Goal: Transaction & Acquisition: Book appointment/travel/reservation

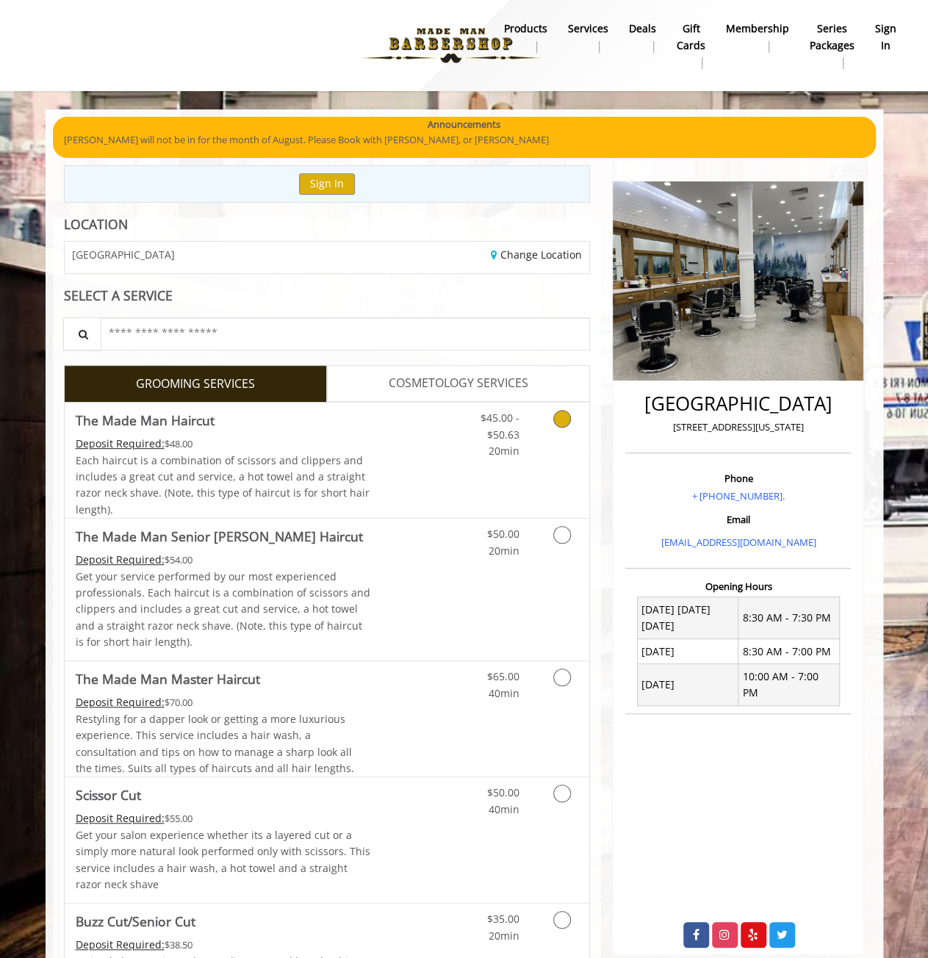
click at [491, 411] on span "$45.00 - $50.63" at bounding box center [499, 426] width 39 height 30
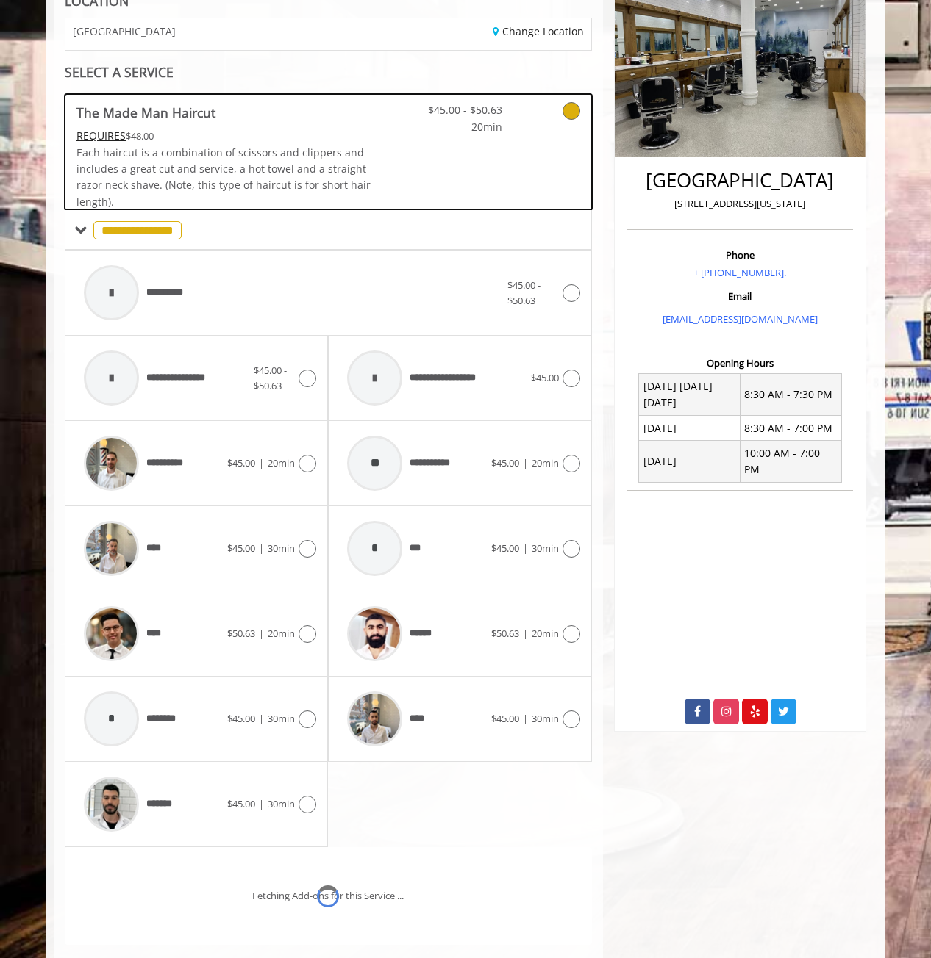
scroll to position [263, 0]
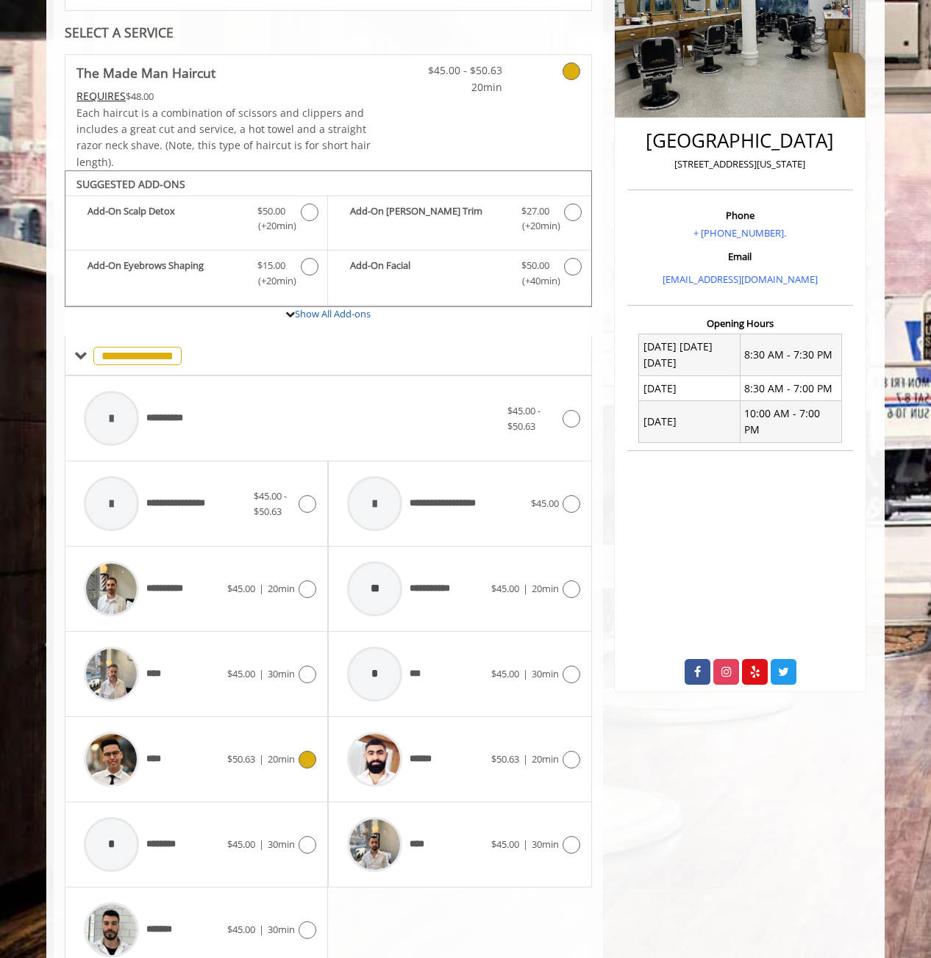
click at [196, 742] on div "****" at bounding box center [151, 760] width 151 height 70
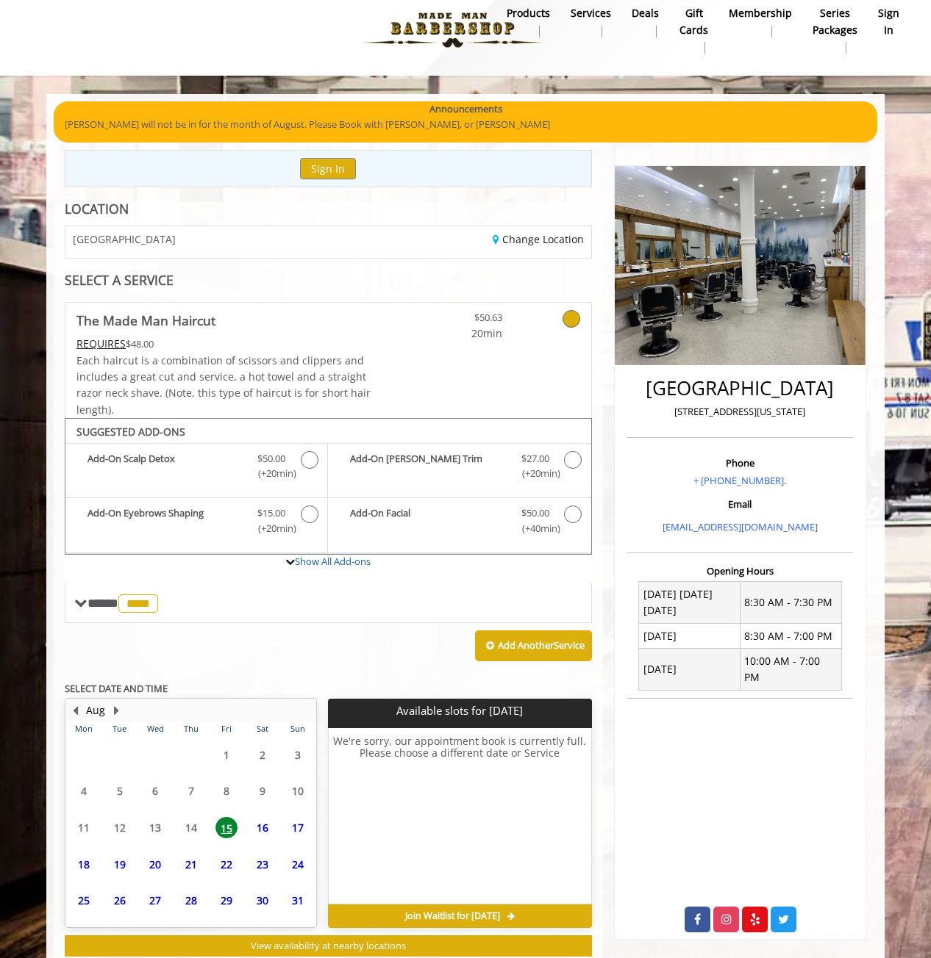
scroll to position [54, 0]
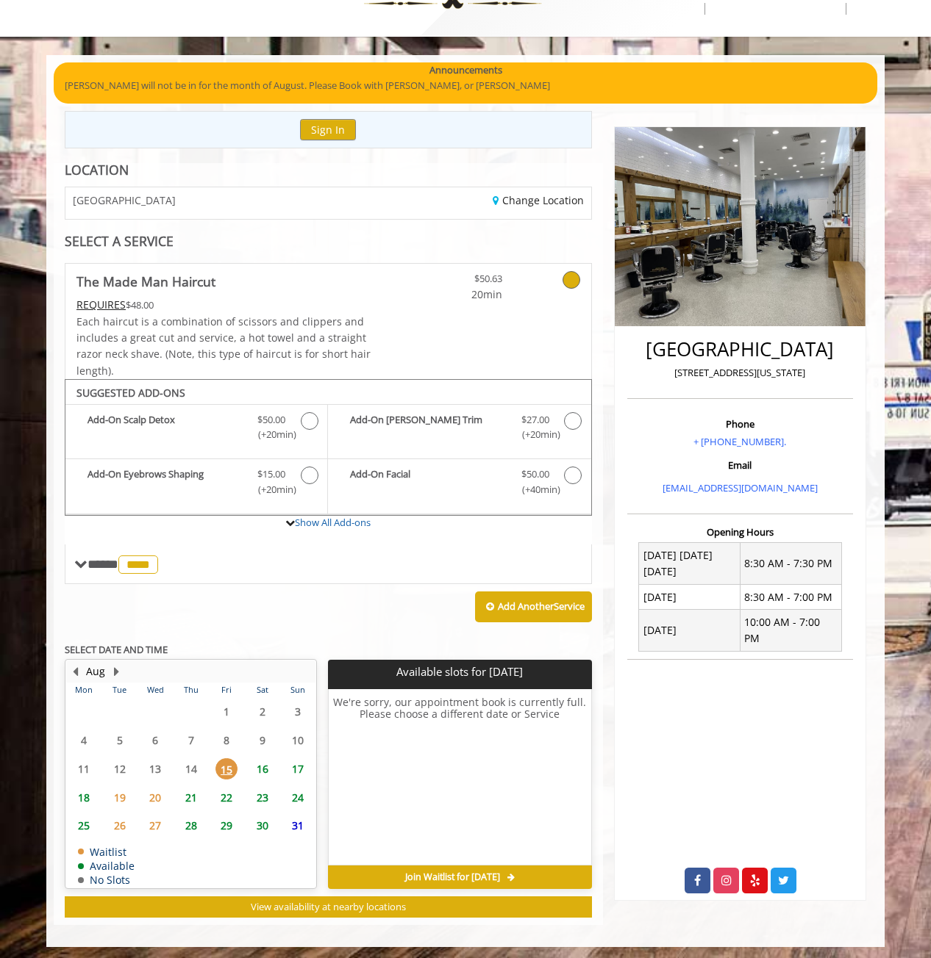
click at [297, 769] on span "17" at bounding box center [298, 769] width 22 height 21
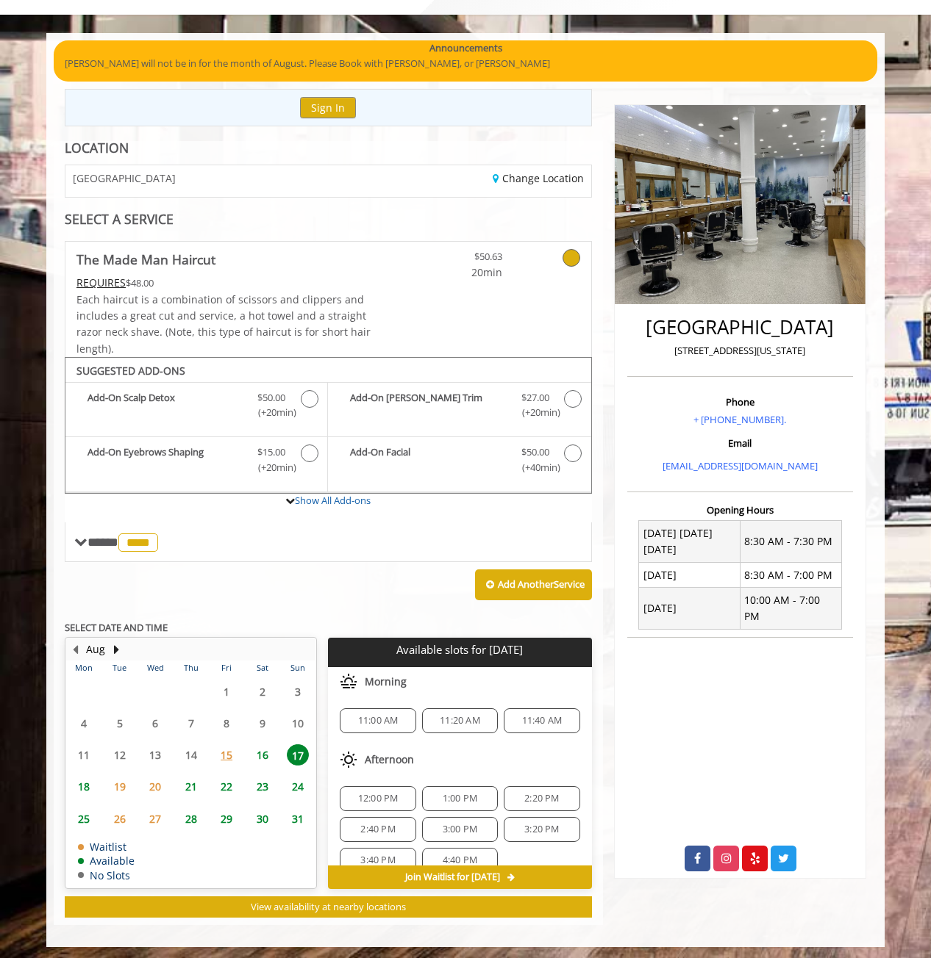
scroll to position [74, 0]
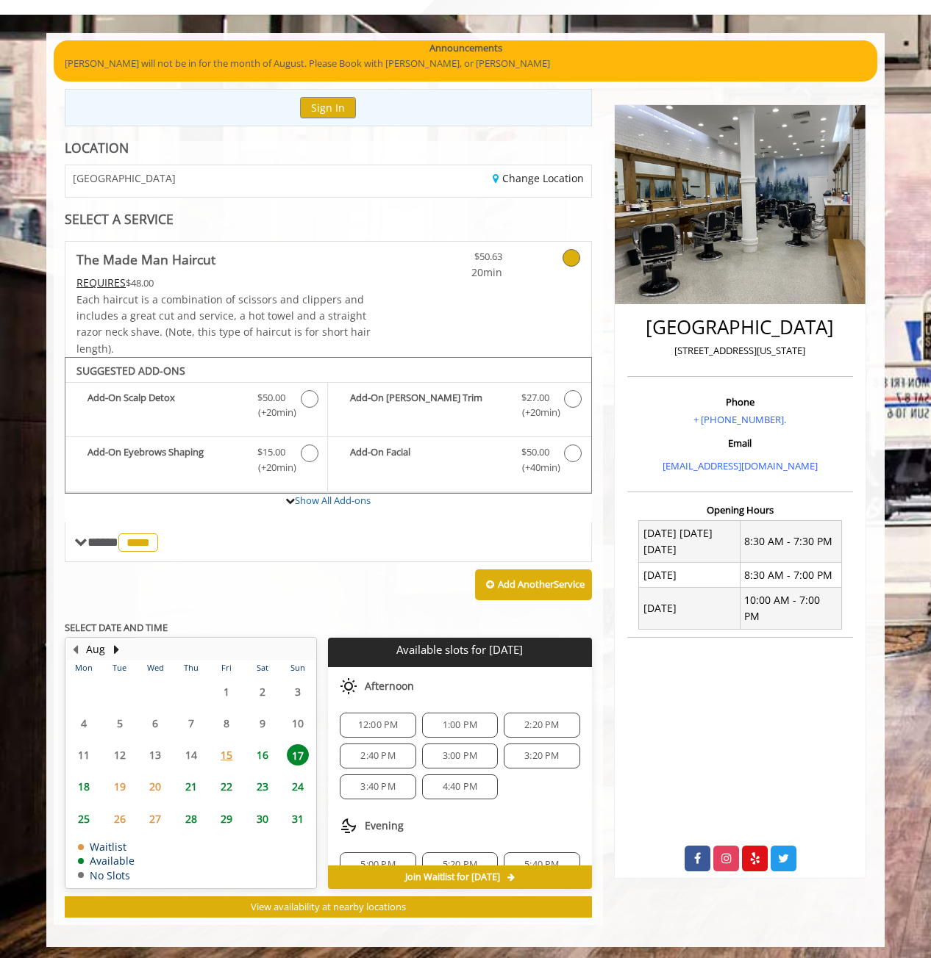
click at [378, 781] on span "3:40 PM" at bounding box center [377, 787] width 35 height 12
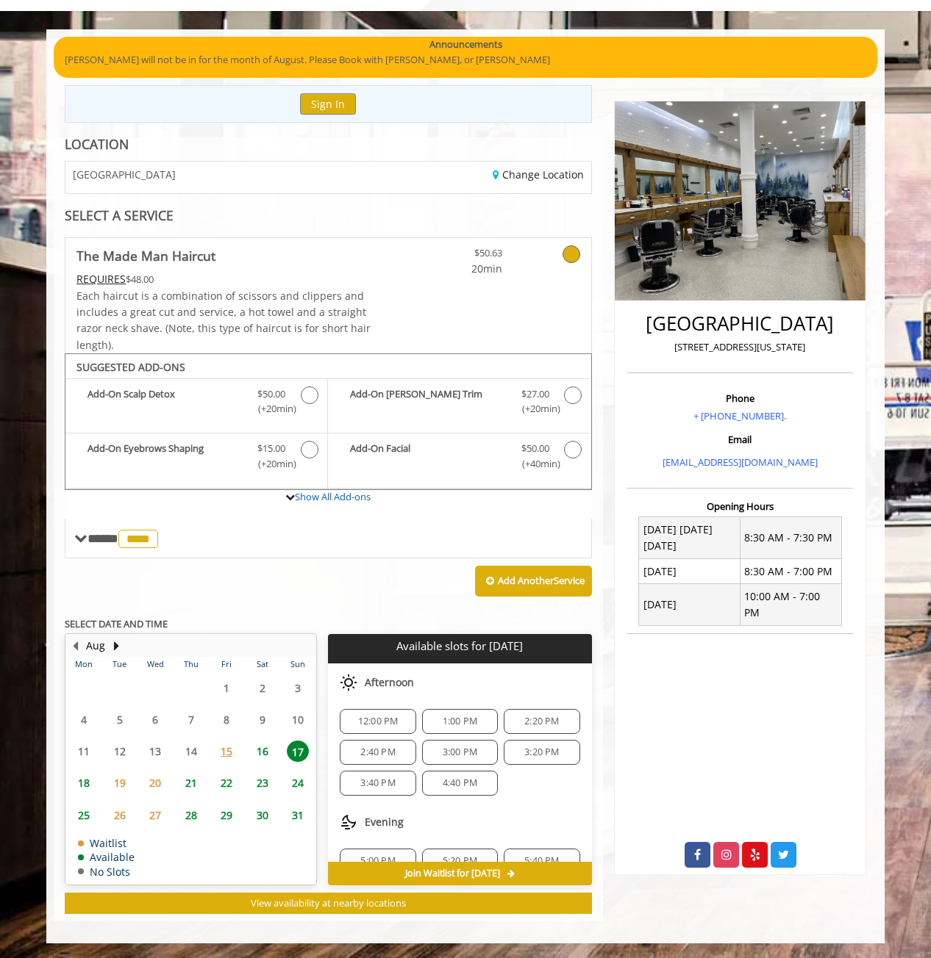
scroll to position [341, 0]
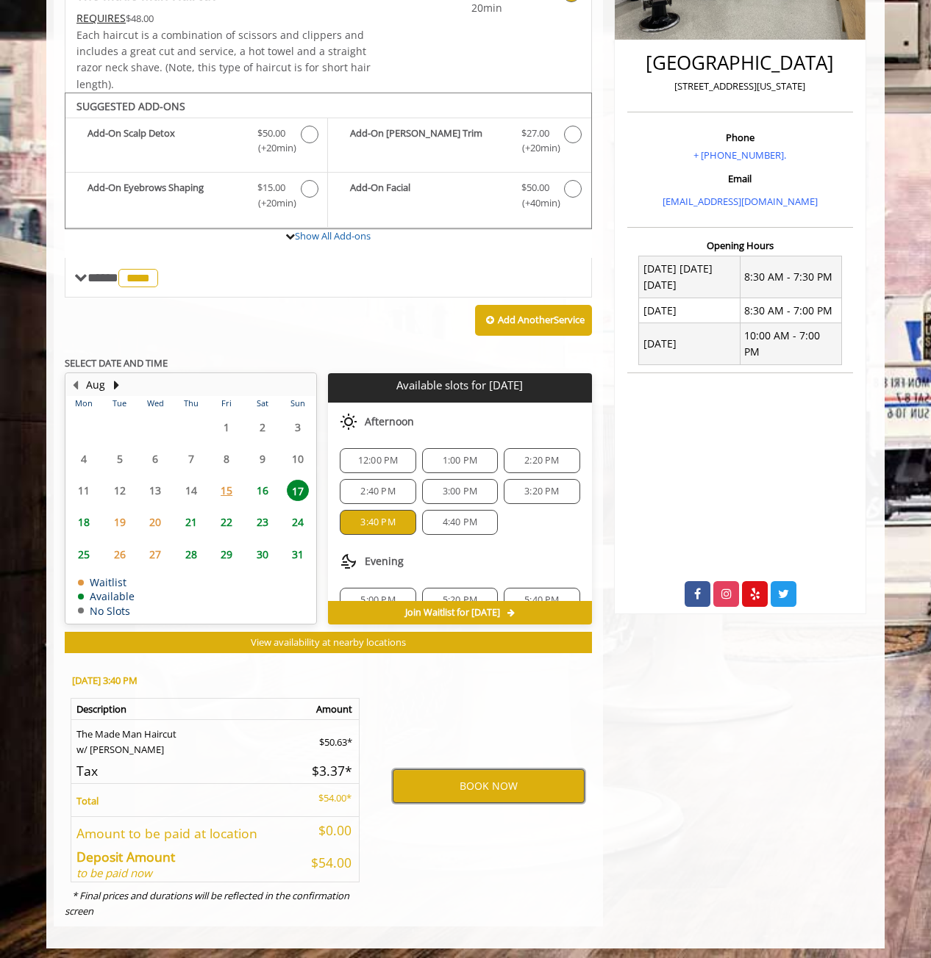
click at [495, 780] on button "BOOK NOW" at bounding box center [488, 787] width 192 height 34
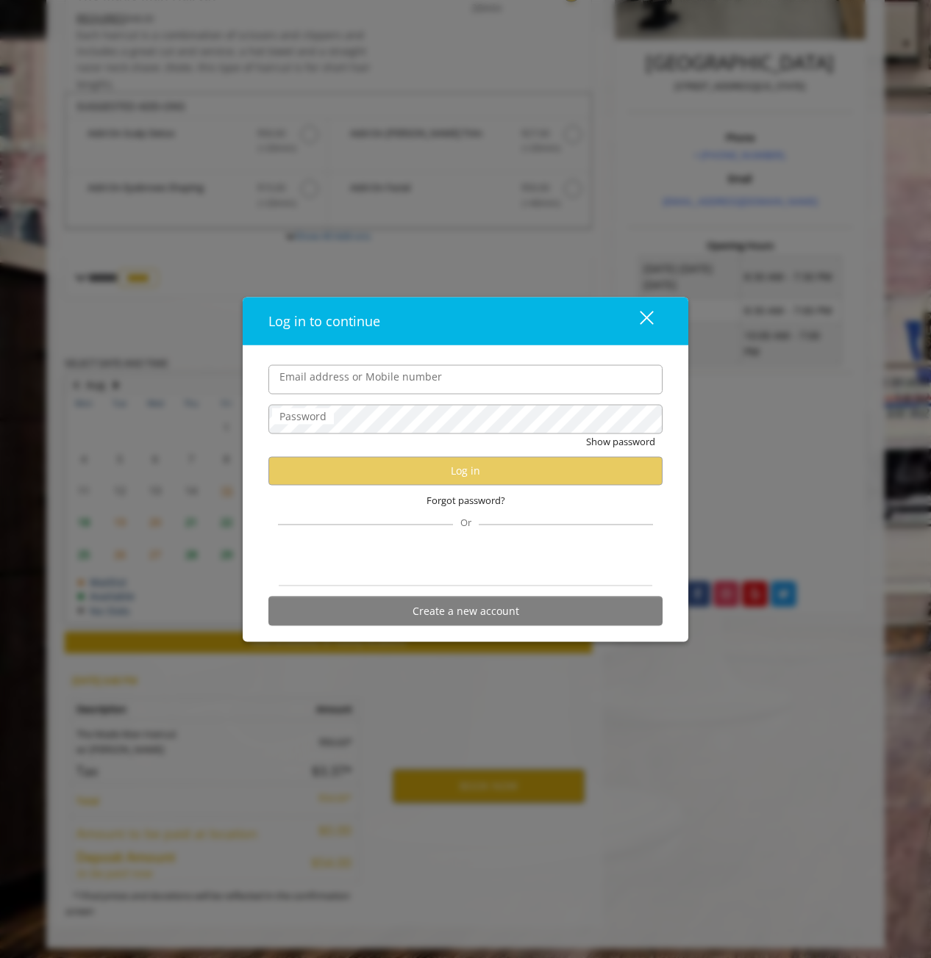
click at [426, 383] on input "Email address or Mobile number" at bounding box center [465, 379] width 394 height 29
click at [480, 502] on span "Forgot password?" at bounding box center [465, 499] width 79 height 15
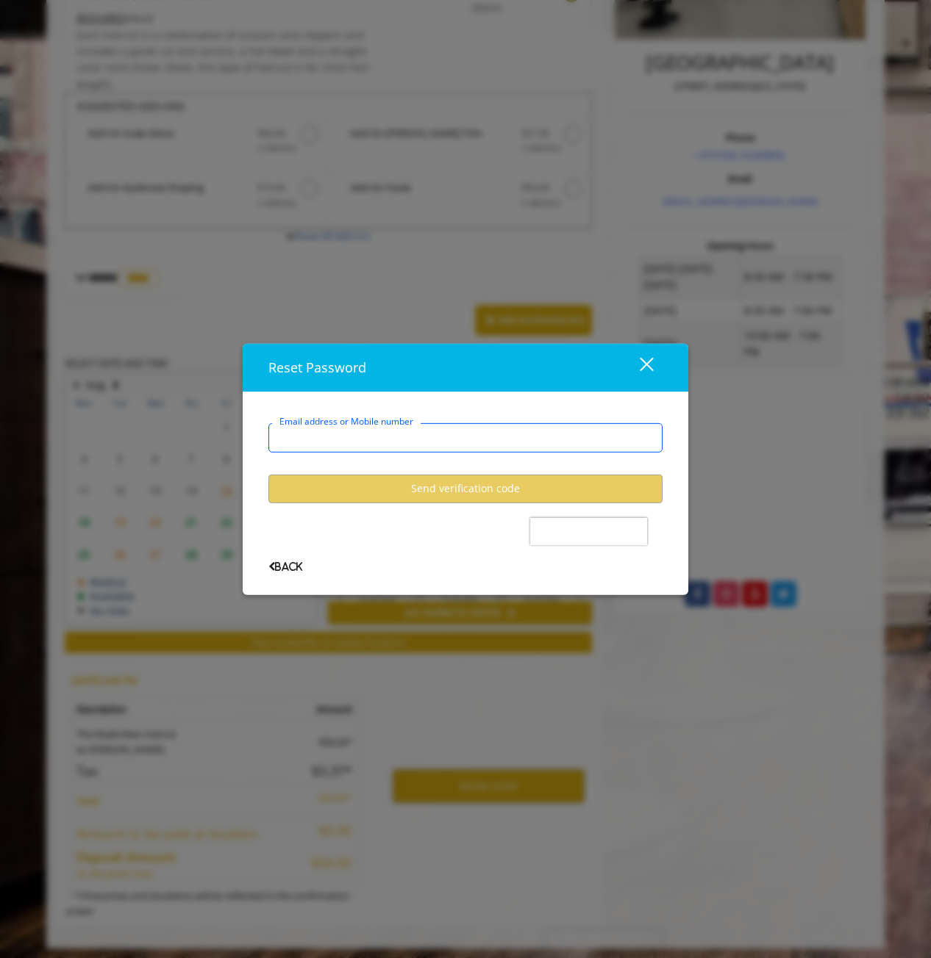
click at [415, 439] on input "Email address or Mobile number" at bounding box center [465, 437] width 394 height 29
type input "**********"
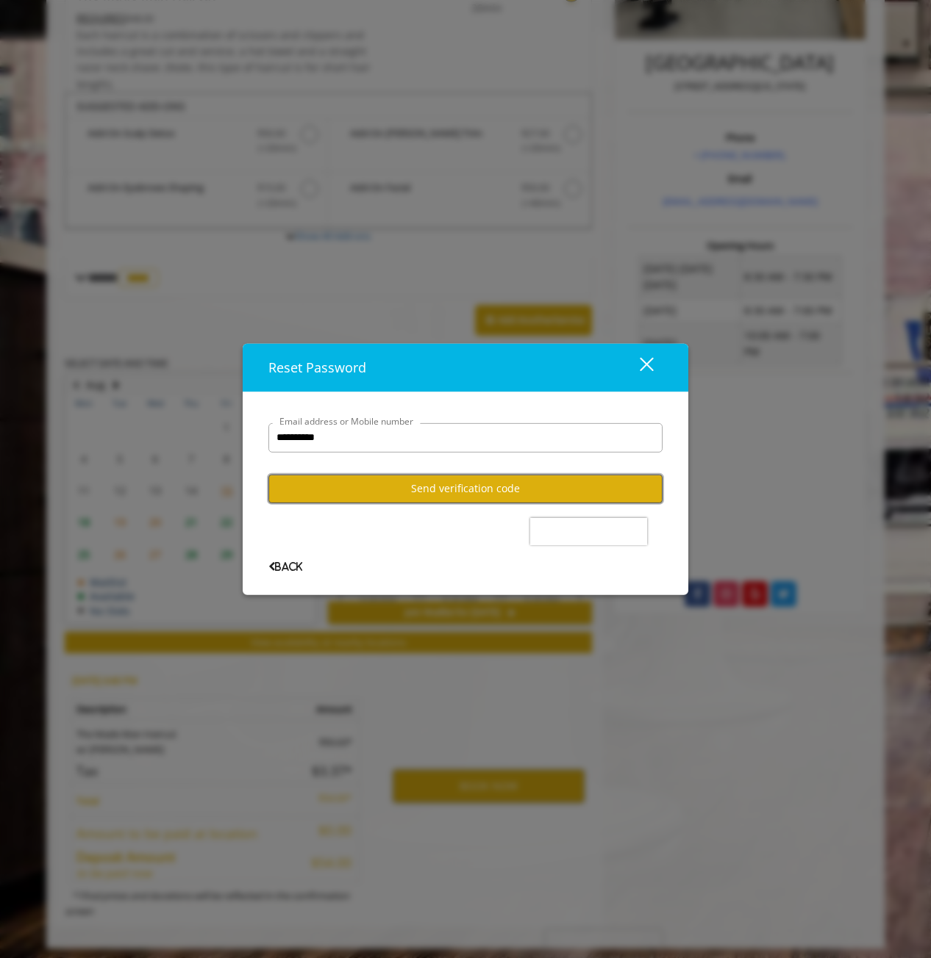
click at [399, 485] on button "Send verification code" at bounding box center [465, 489] width 394 height 29
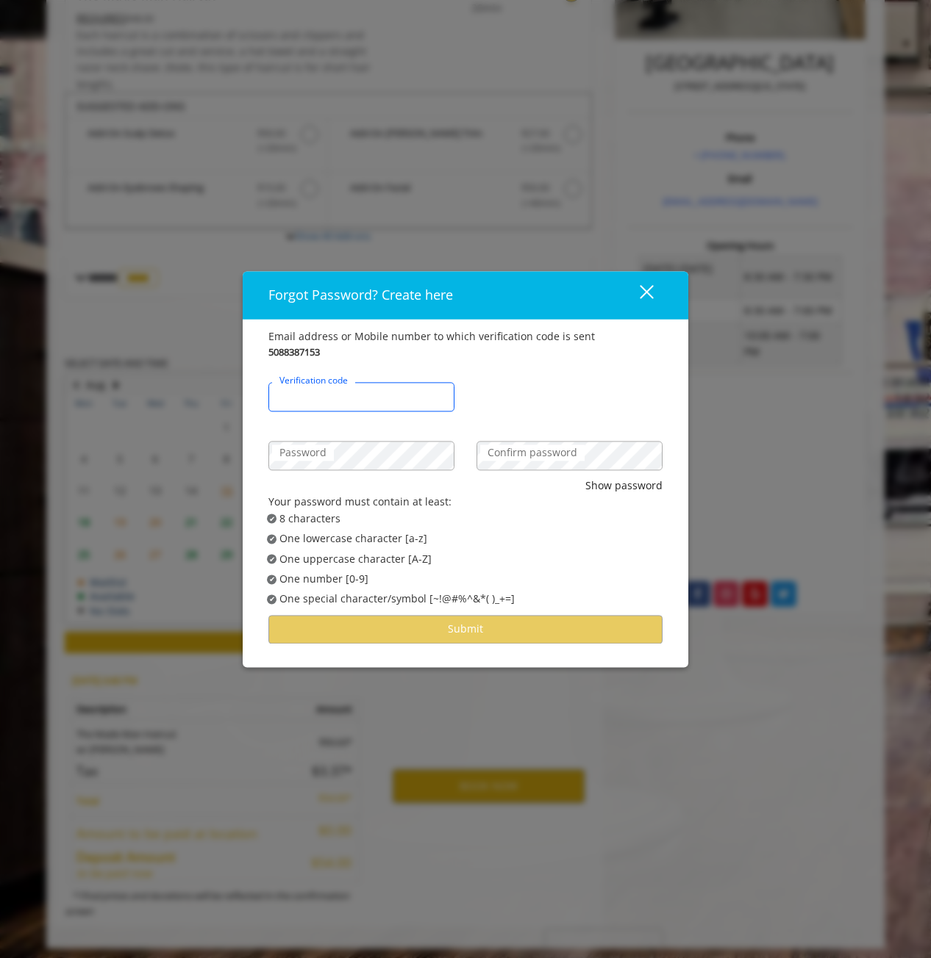
click at [373, 395] on input "Verification code" at bounding box center [361, 396] width 186 height 29
type input "******"
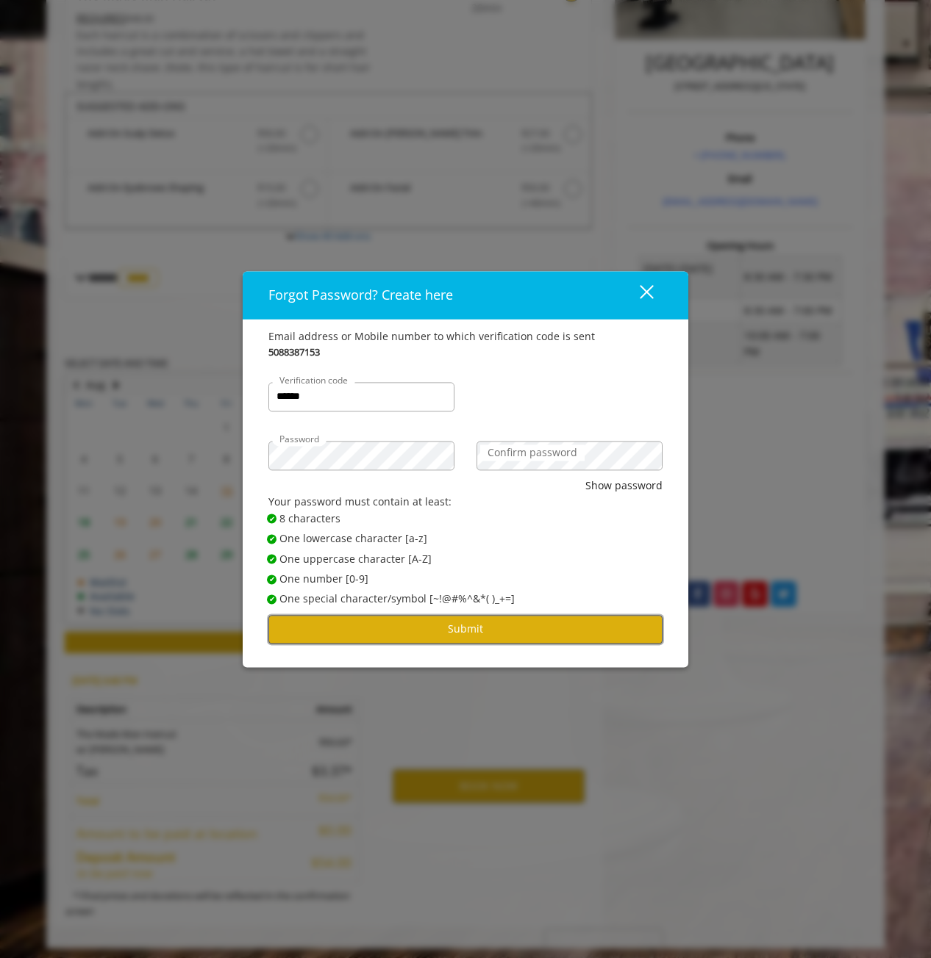
click at [545, 632] on button "Submit" at bounding box center [465, 629] width 394 height 29
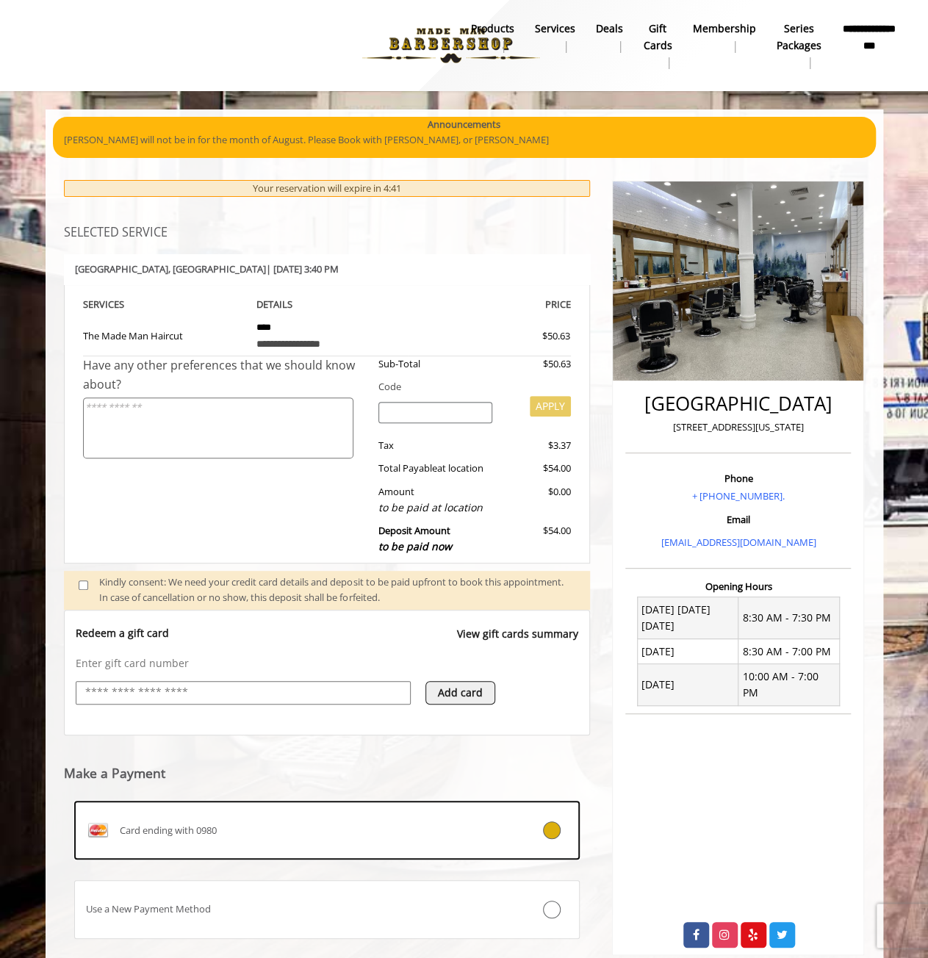
scroll to position [85, 0]
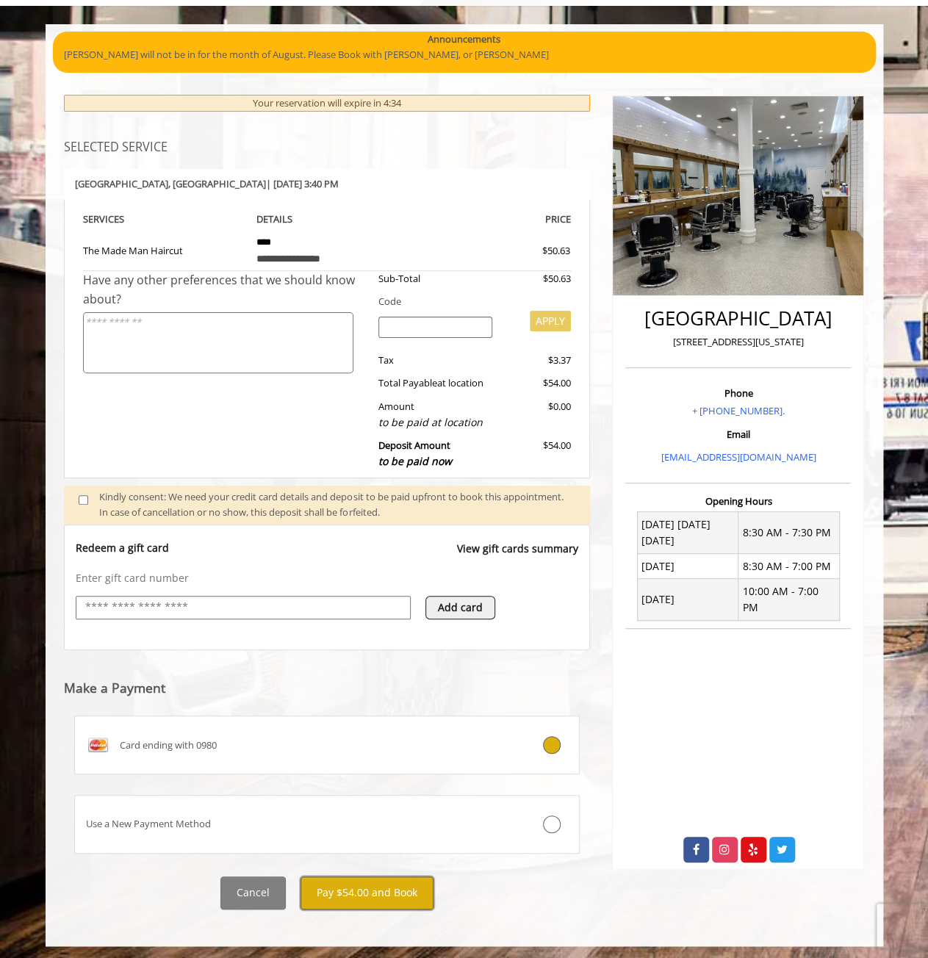
click at [340, 894] on button "Pay $54.00 and Book" at bounding box center [367, 893] width 133 height 33
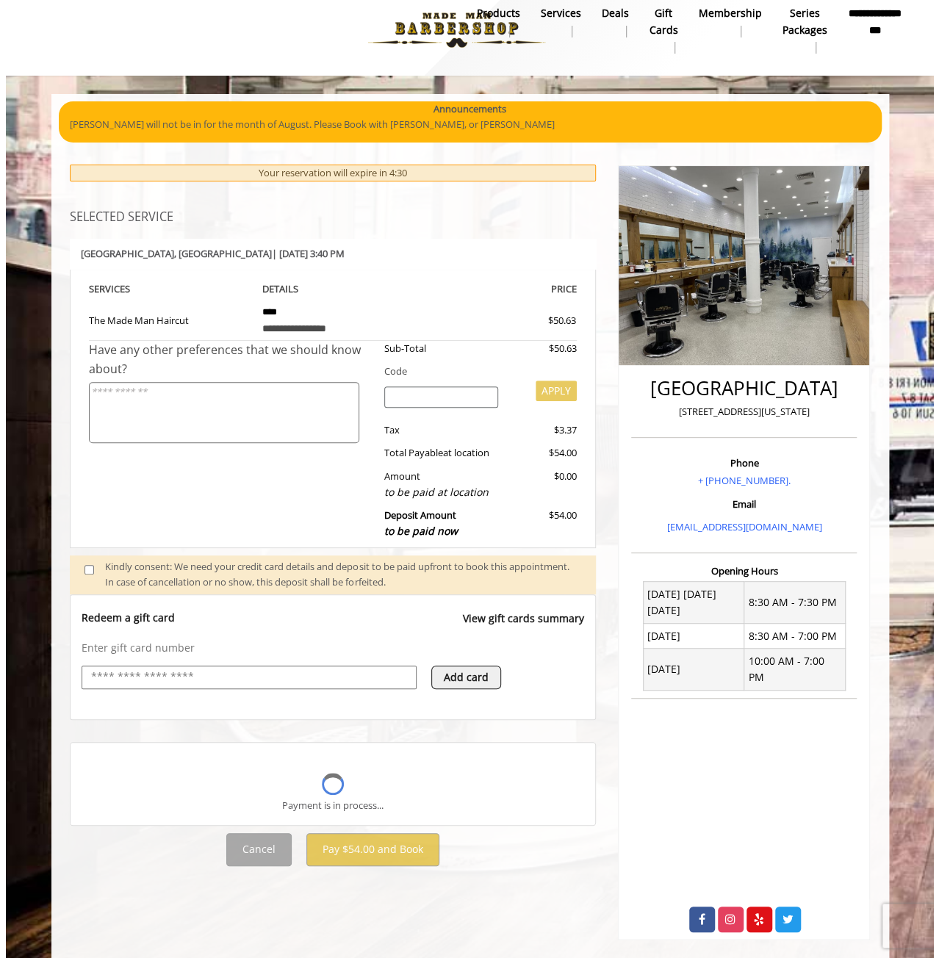
scroll to position [0, 0]
